Goal: Navigation & Orientation: Find specific page/section

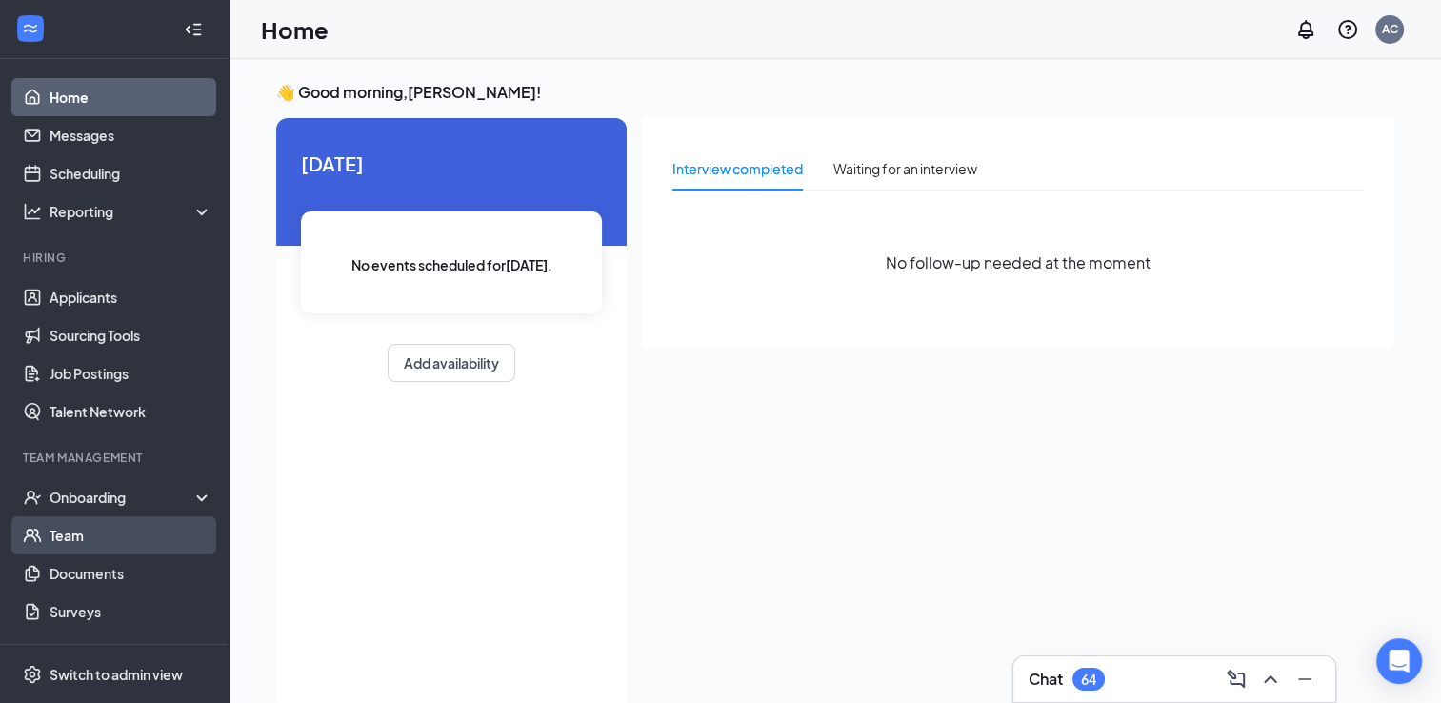
click at [110, 549] on link "Team" at bounding box center [131, 535] width 163 height 38
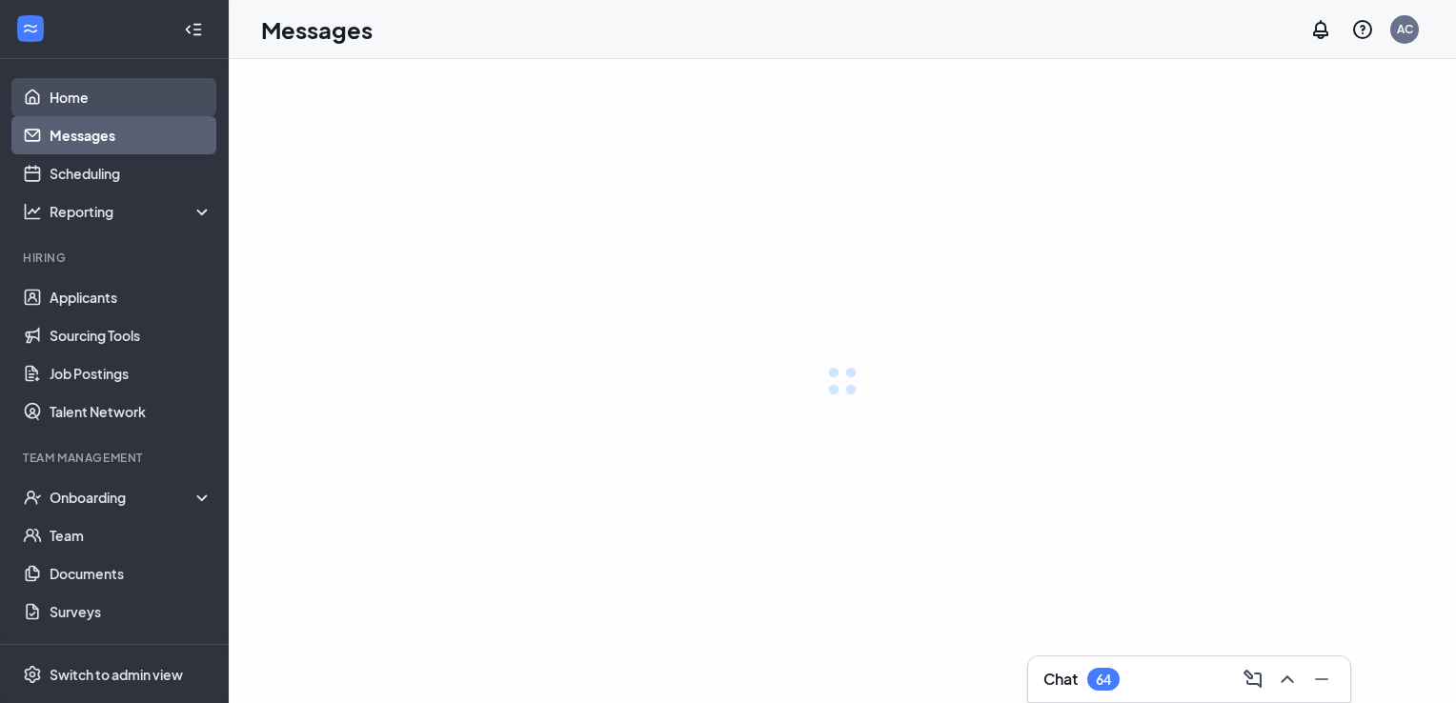
click at [116, 106] on link "Home" at bounding box center [131, 97] width 163 height 38
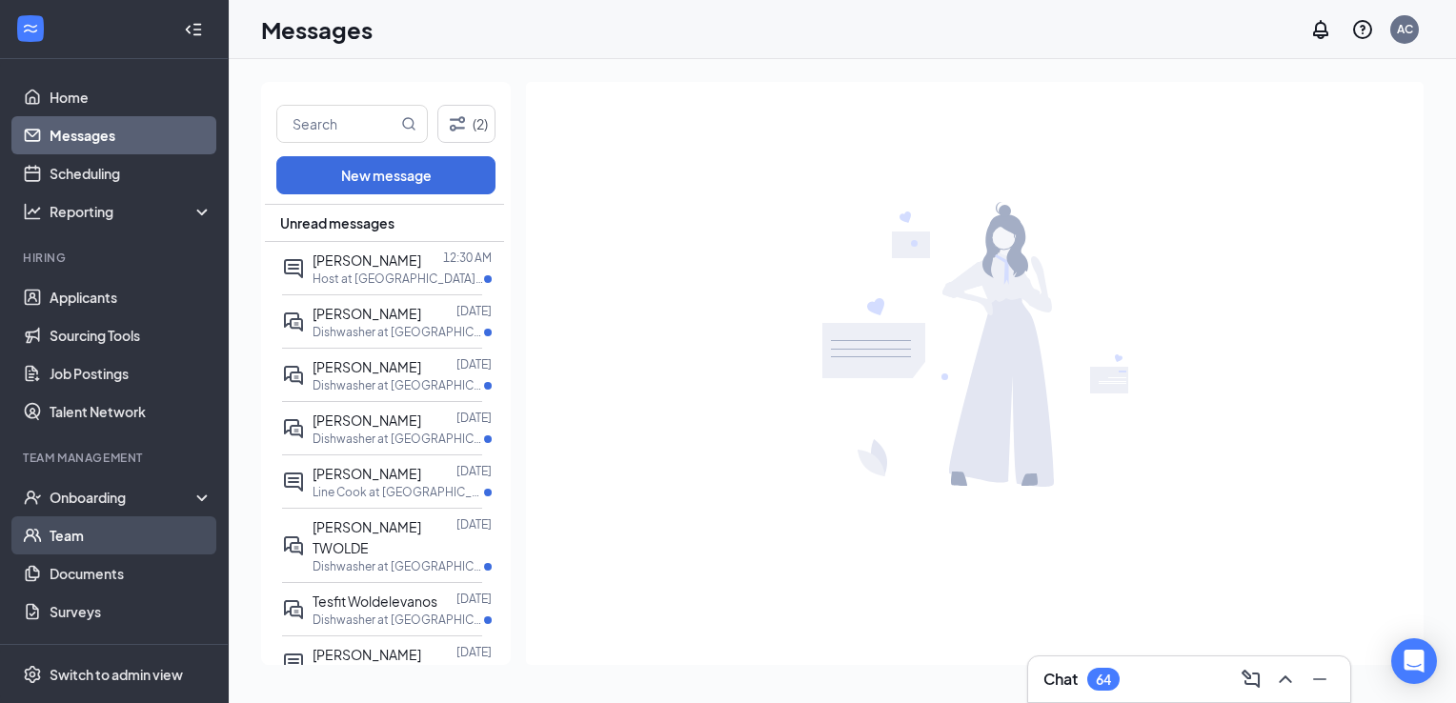
click at [91, 532] on link "Team" at bounding box center [131, 535] width 163 height 38
